Goal: Information Seeking & Learning: Understand process/instructions

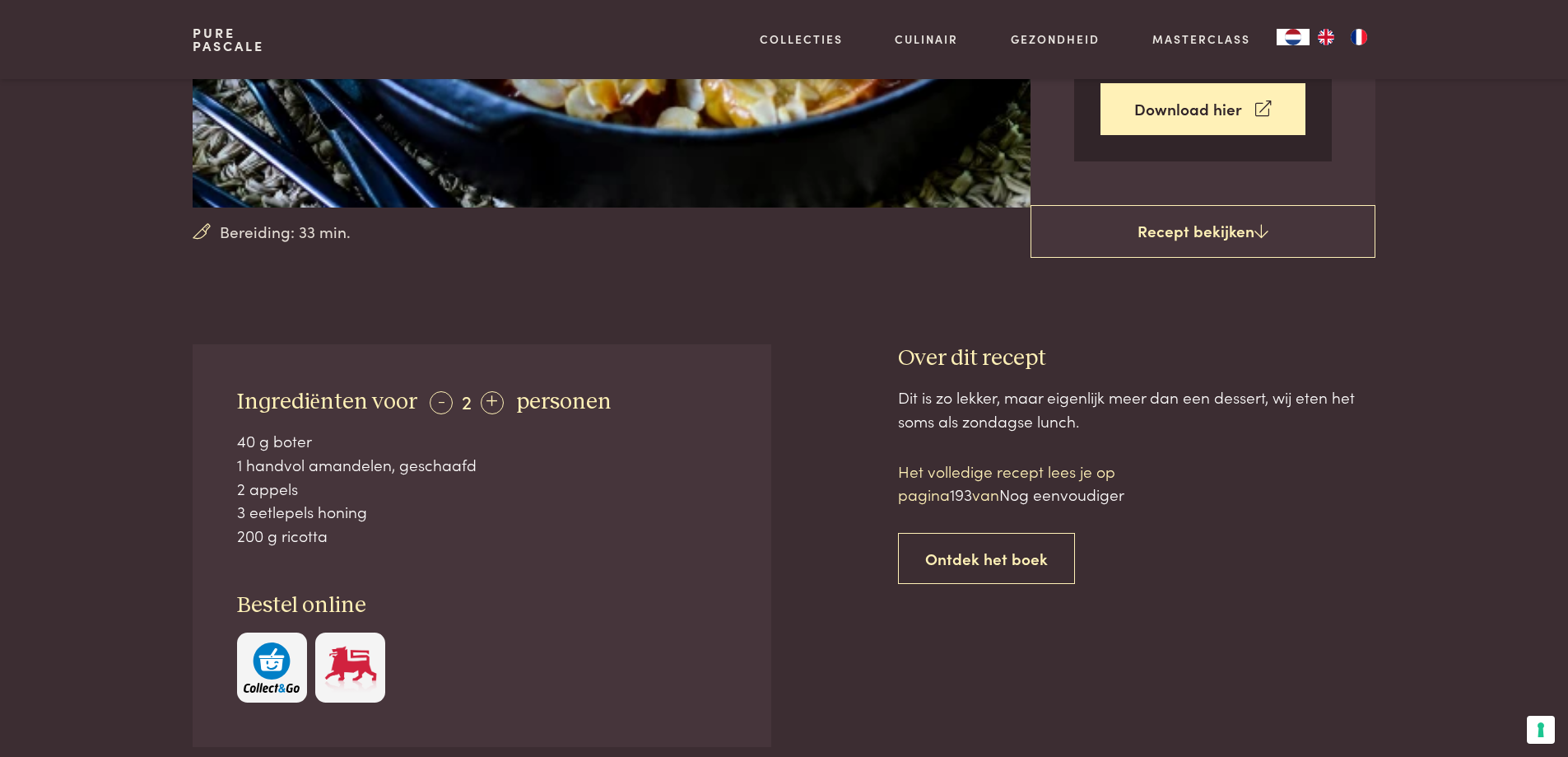
scroll to position [412, 0]
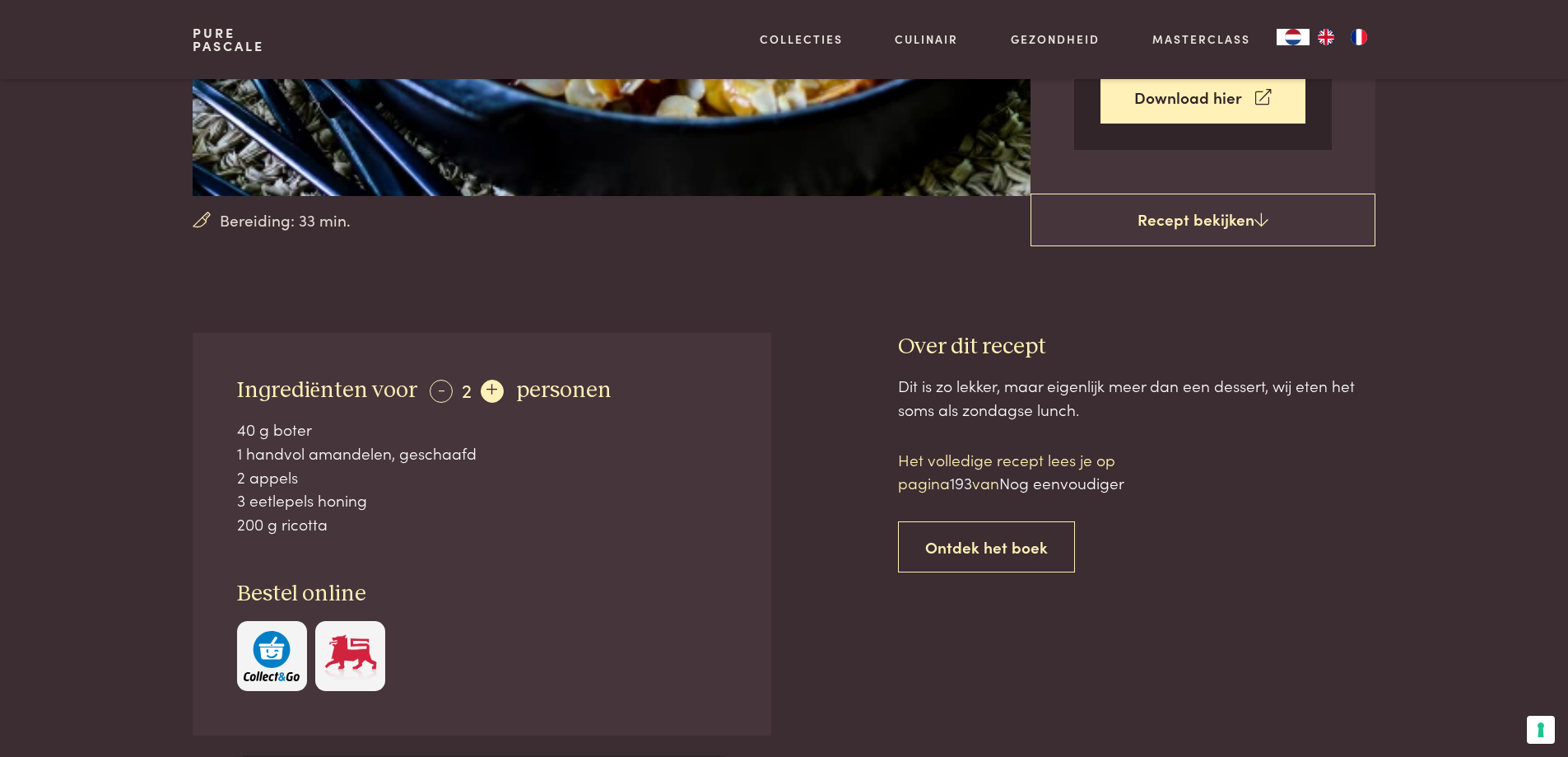
click at [485, 389] on div "+" at bounding box center [492, 391] width 23 height 23
click at [485, 389] on div "+" at bounding box center [493, 391] width 23 height 23
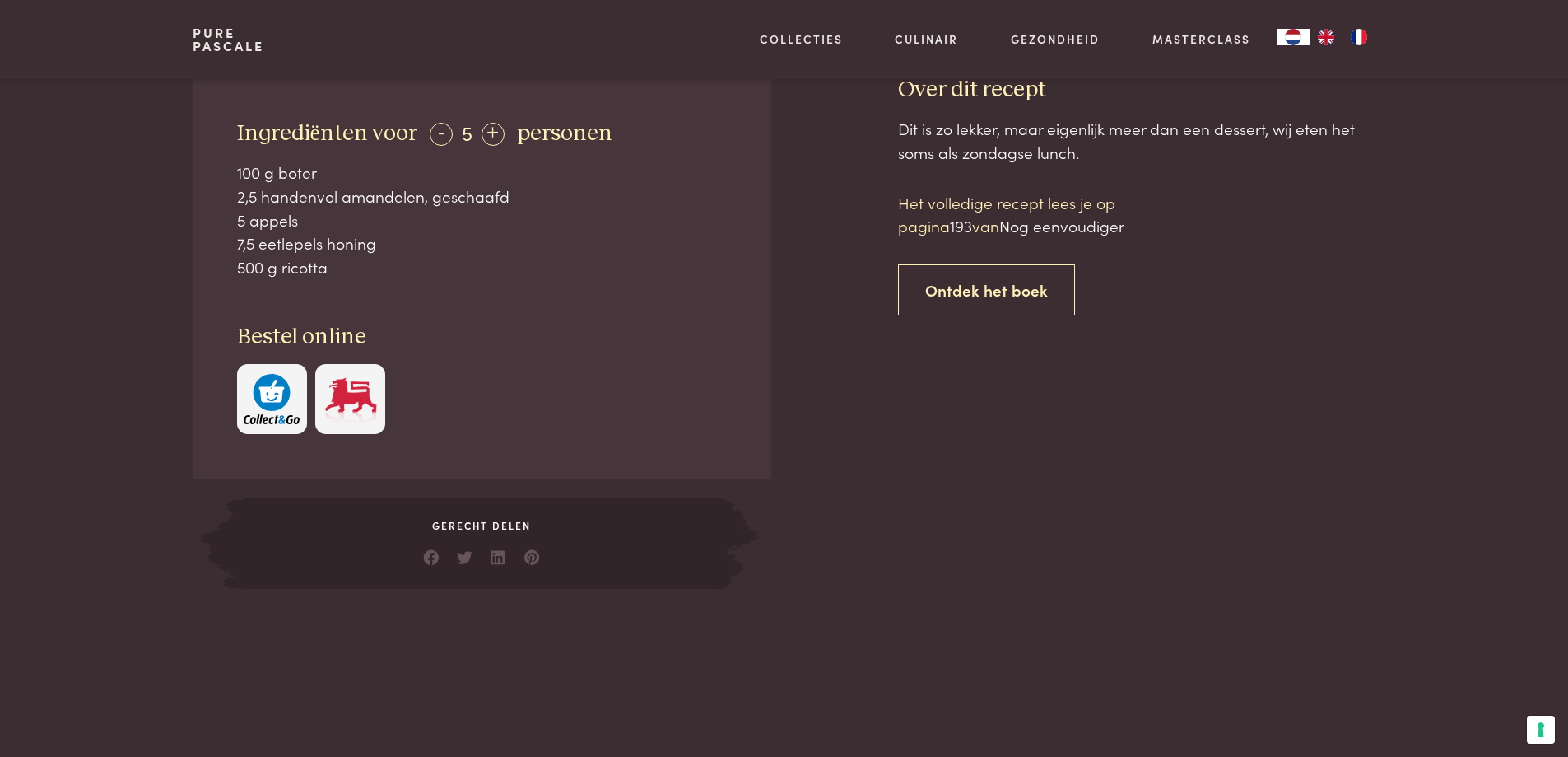
scroll to position [494, 0]
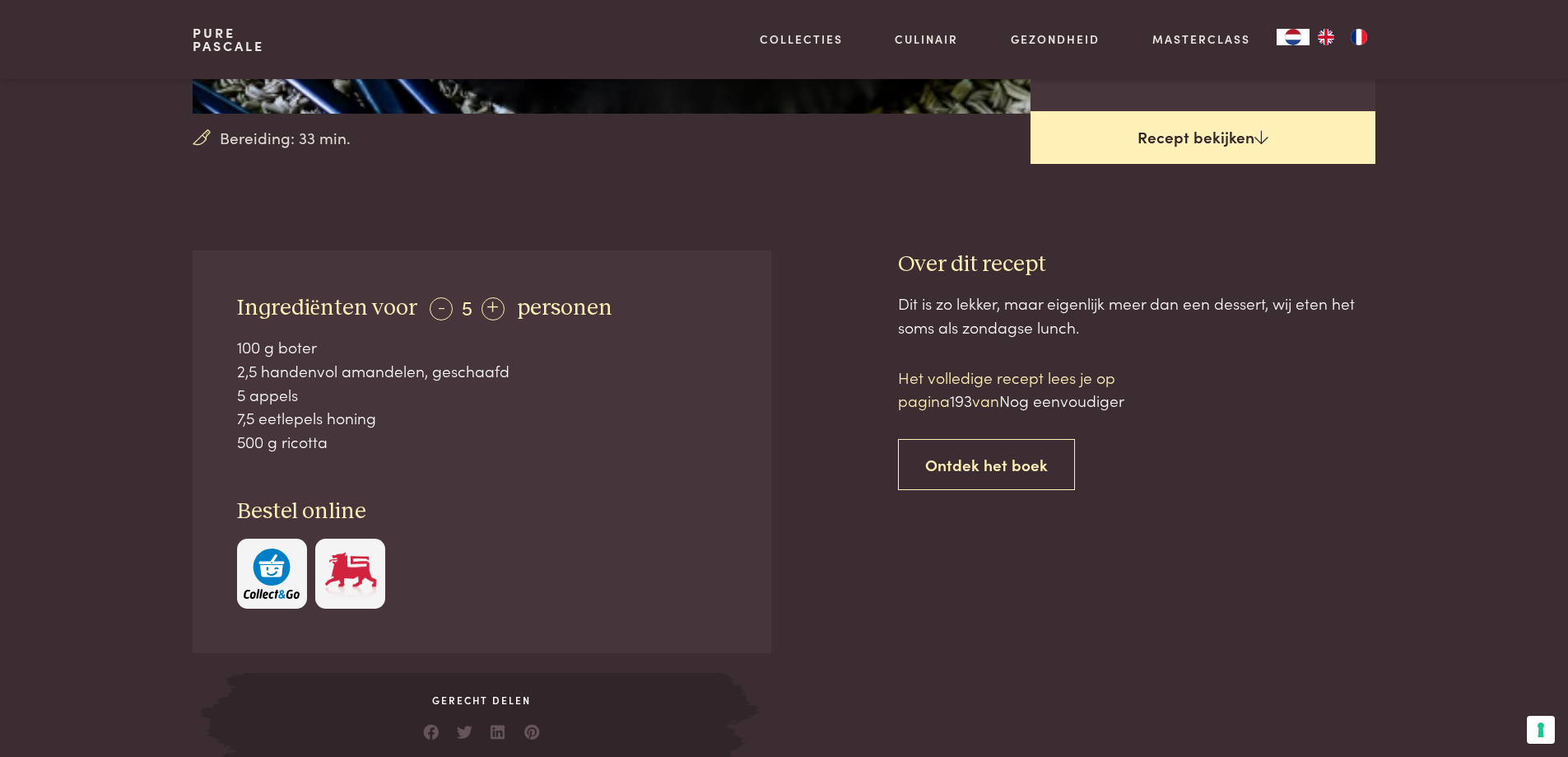
click at [1182, 130] on link "Recept bekijken" at bounding box center [1203, 137] width 345 height 52
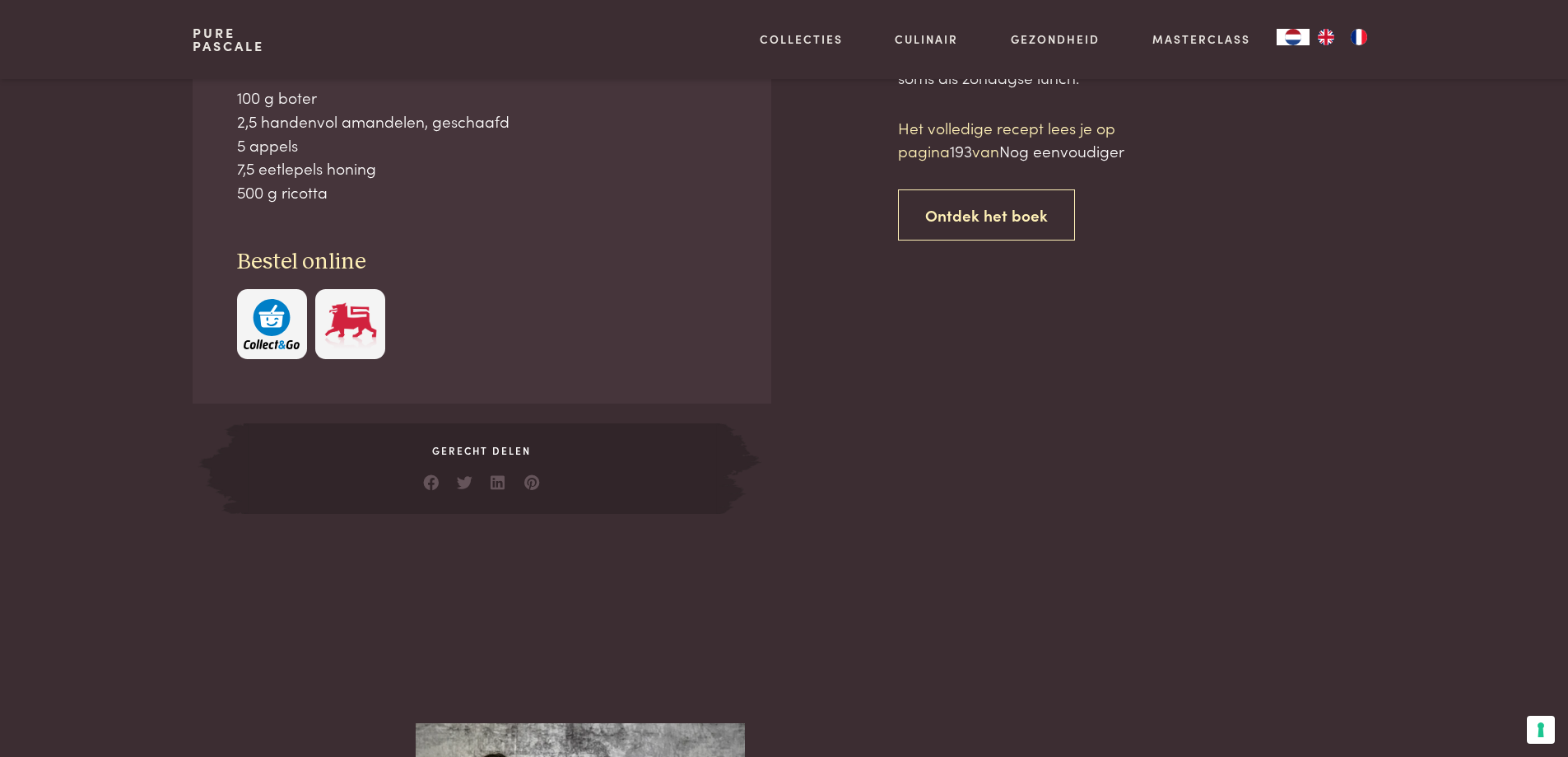
scroll to position [745, 0]
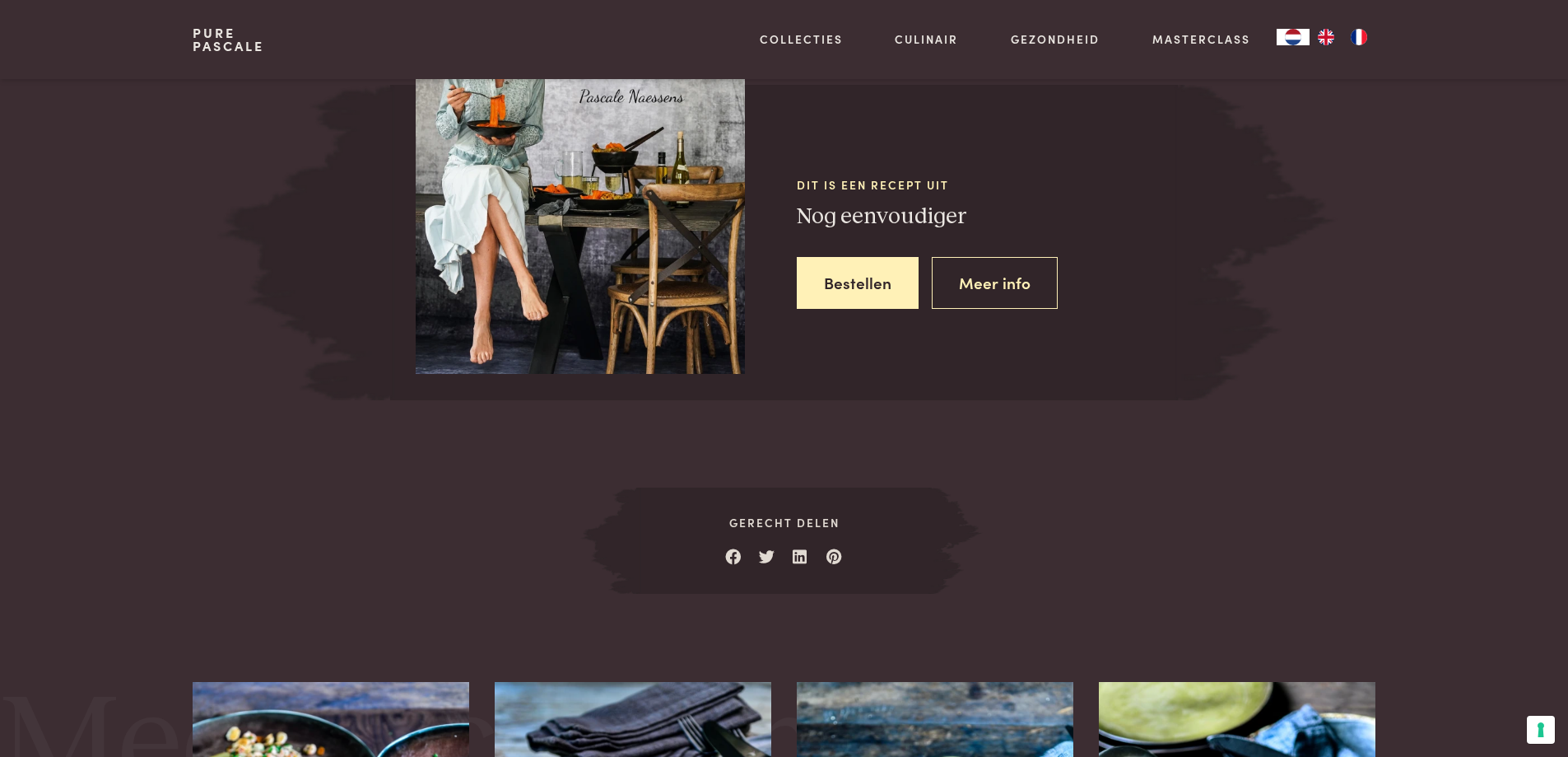
scroll to position [1510, 0]
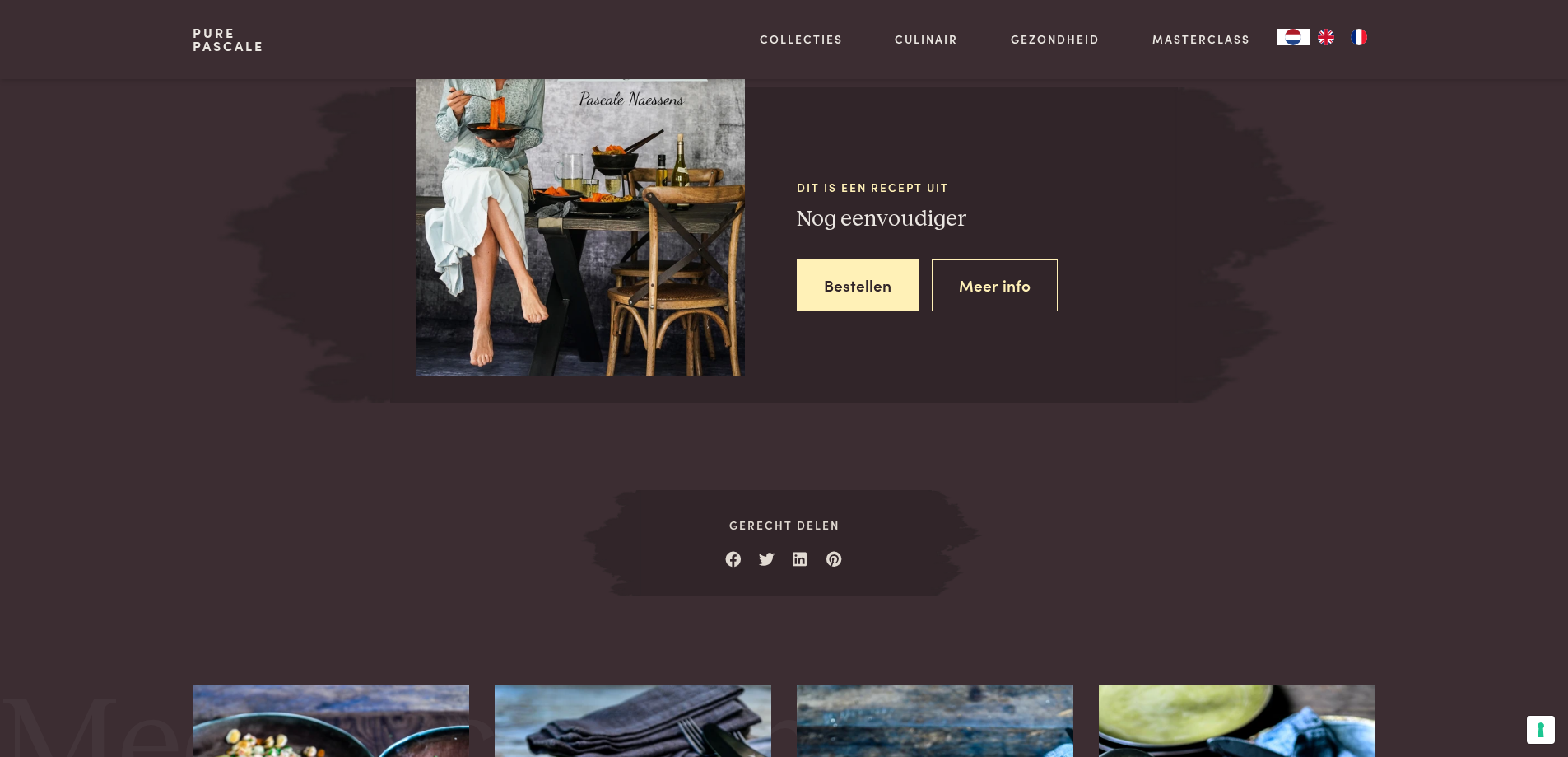
scroll to position [745, 0]
